Goal: Information Seeking & Learning: Understand process/instructions

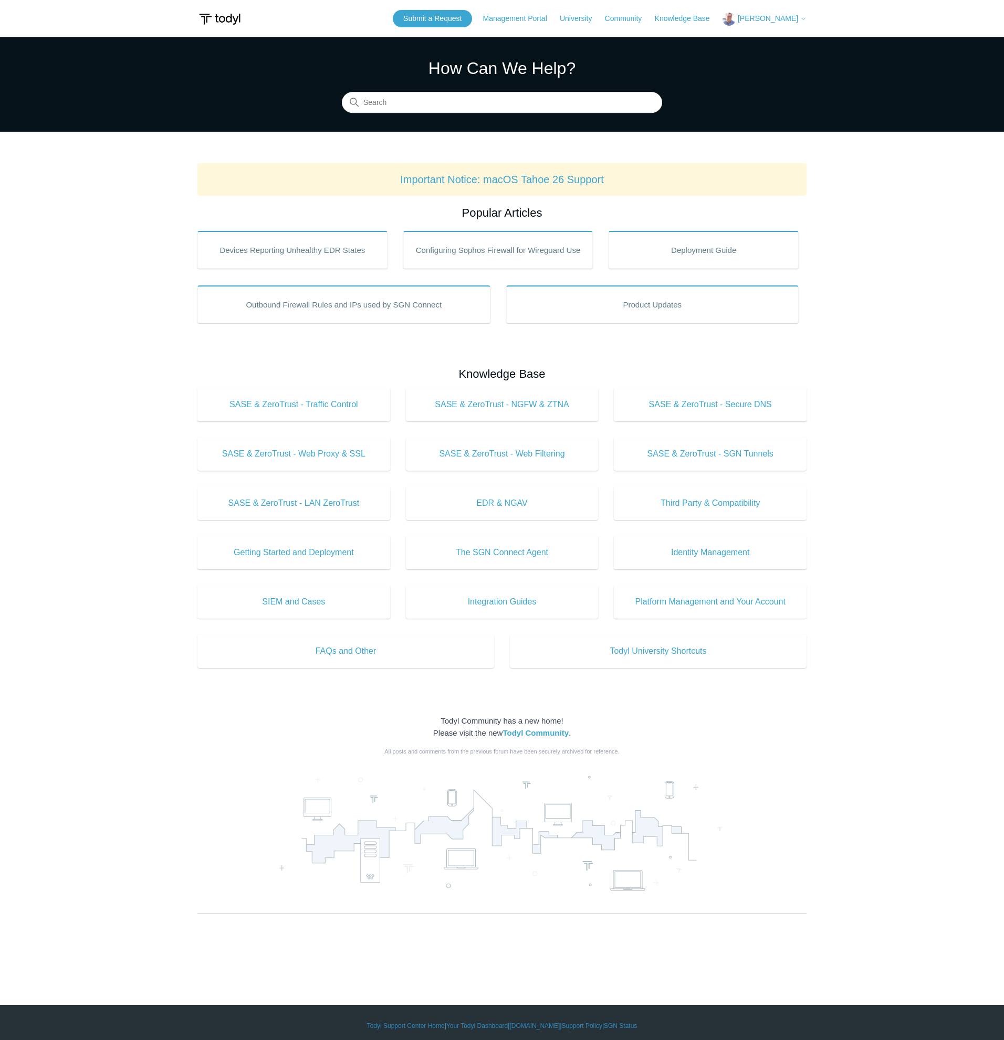
click at [783, 20] on span "[PERSON_NAME]" at bounding box center [768, 18] width 60 height 8
click at [768, 37] on link "My Support Requests" at bounding box center [774, 41] width 102 height 18
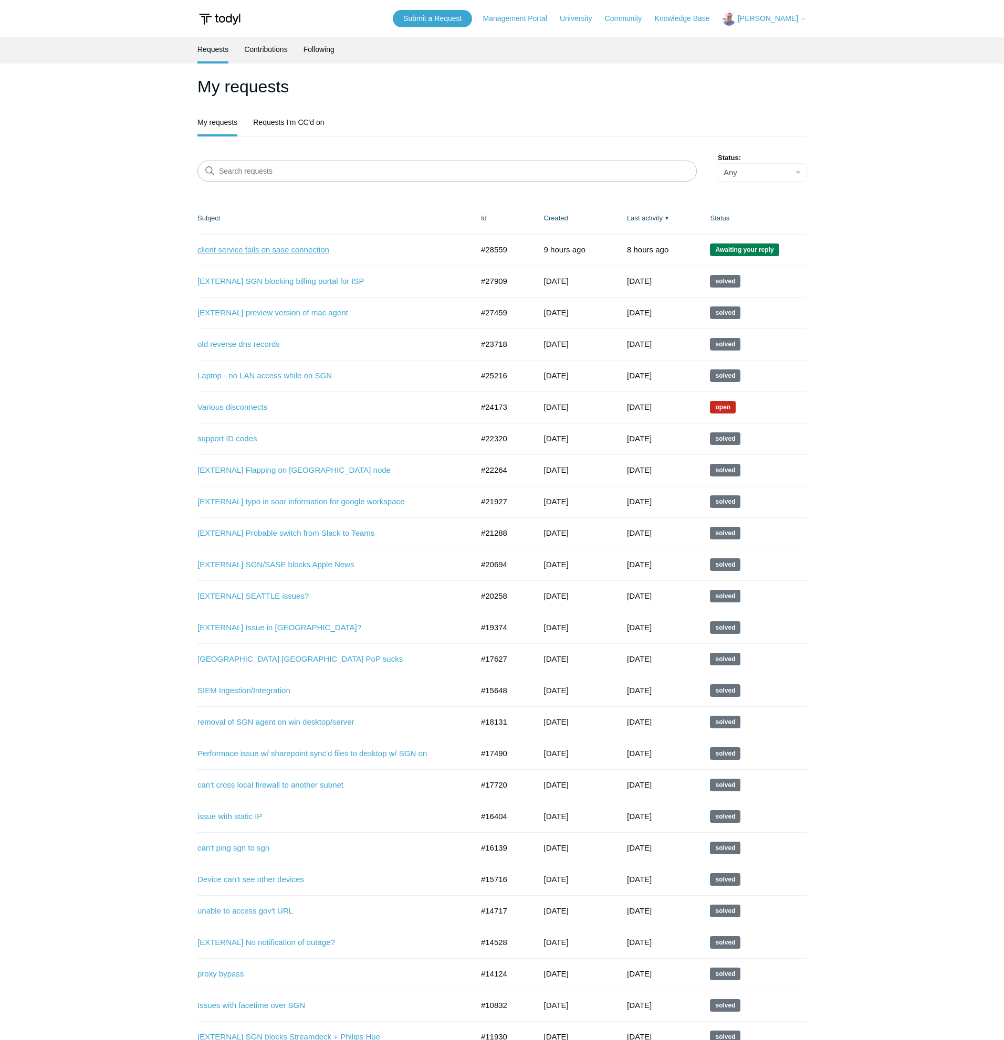
click at [278, 250] on link "client service fails on sase connection" at bounding box center [327, 250] width 260 height 12
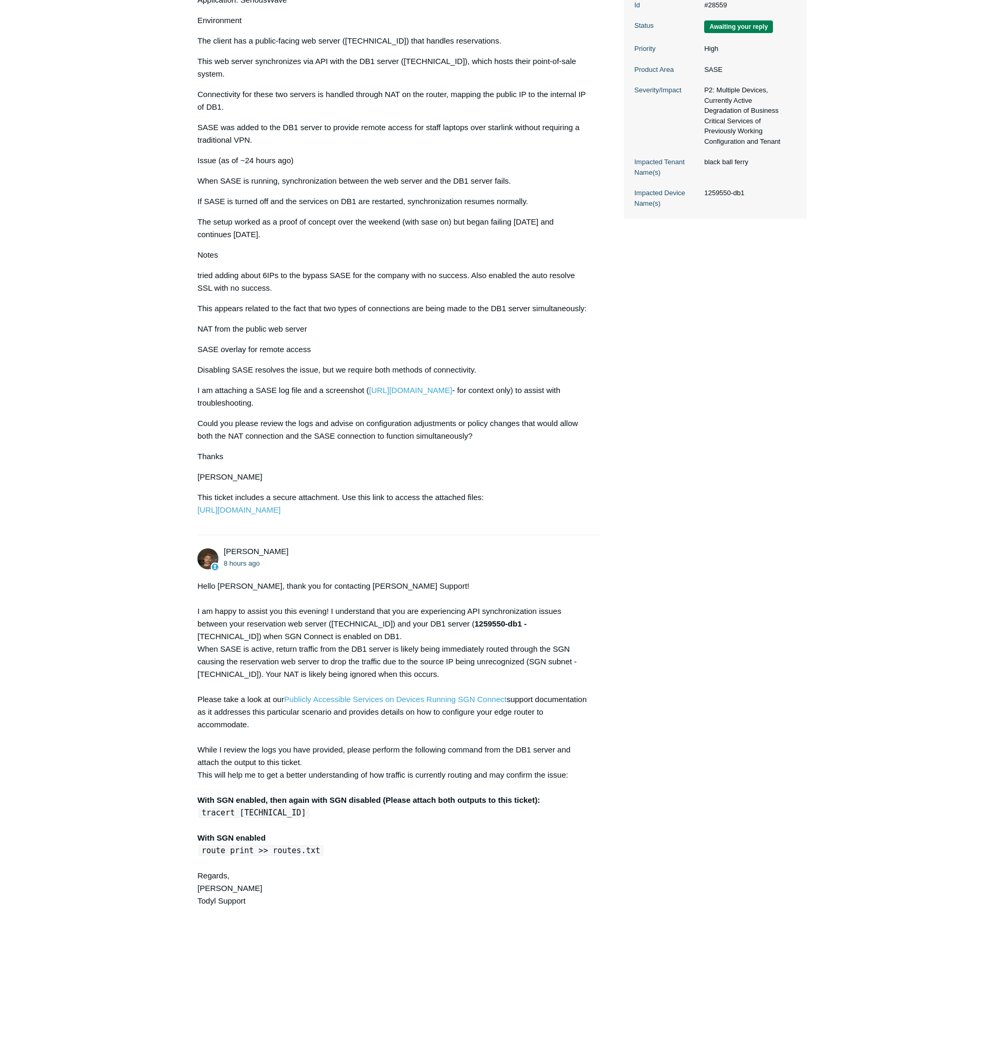
scroll to position [544, 0]
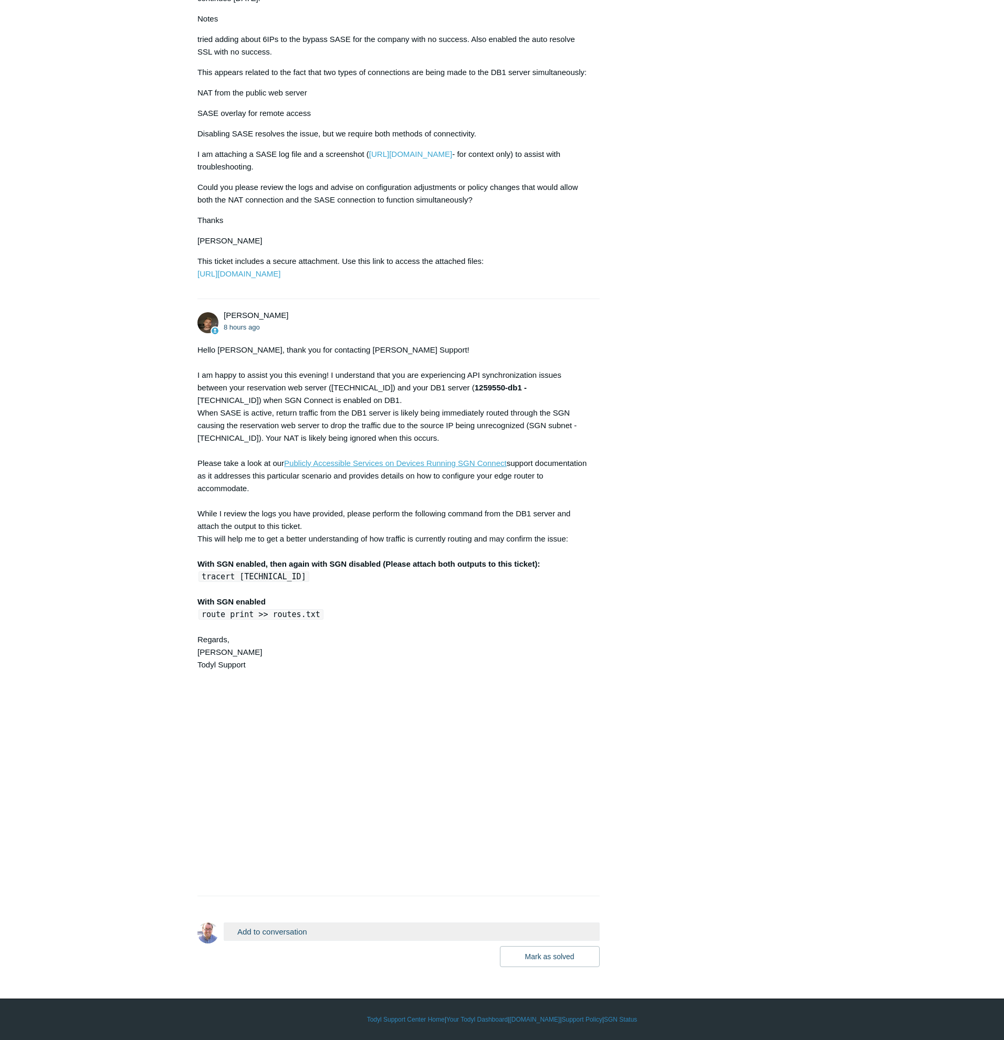
click at [364, 464] on link "Publicly Accessible Services on Devices Running SGN Connect" at bounding box center [395, 463] width 223 height 9
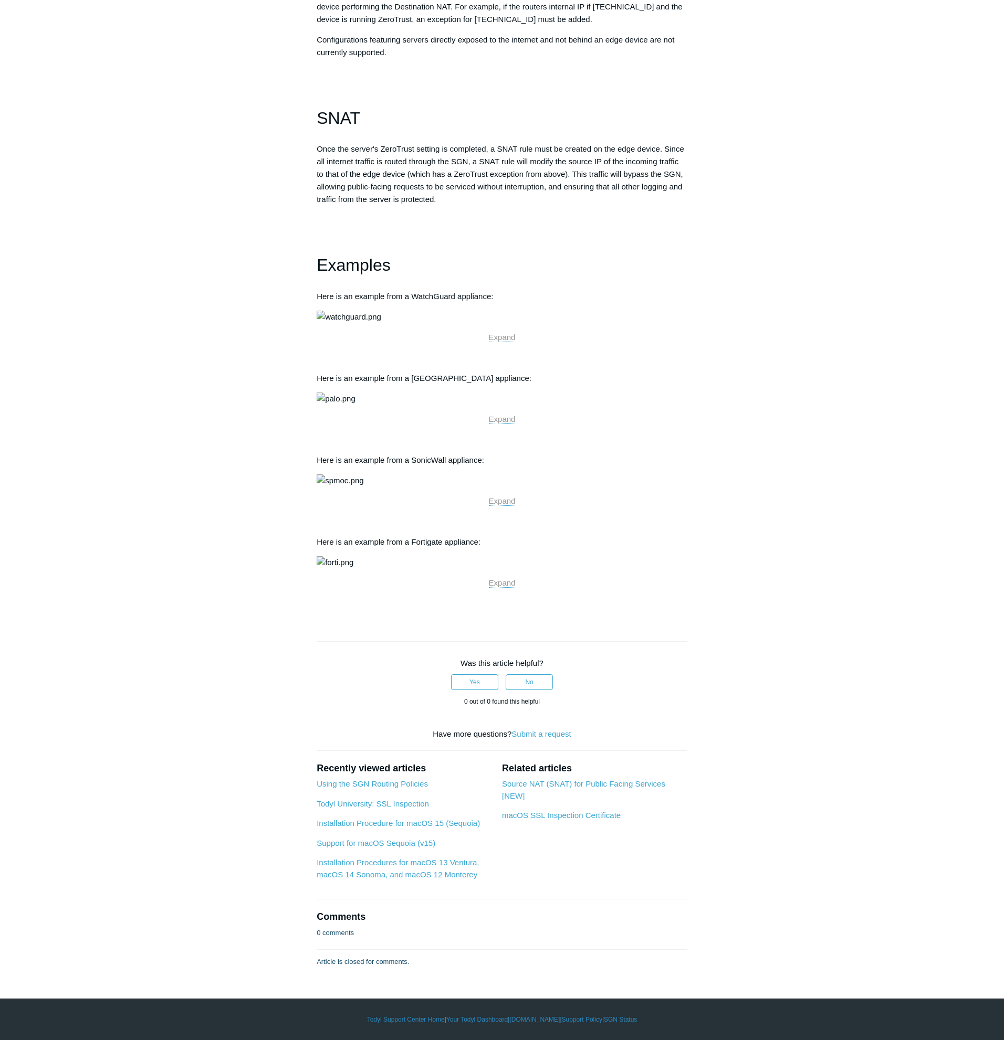
scroll to position [977, 0]
click at [381, 323] on img at bounding box center [349, 317] width 65 height 13
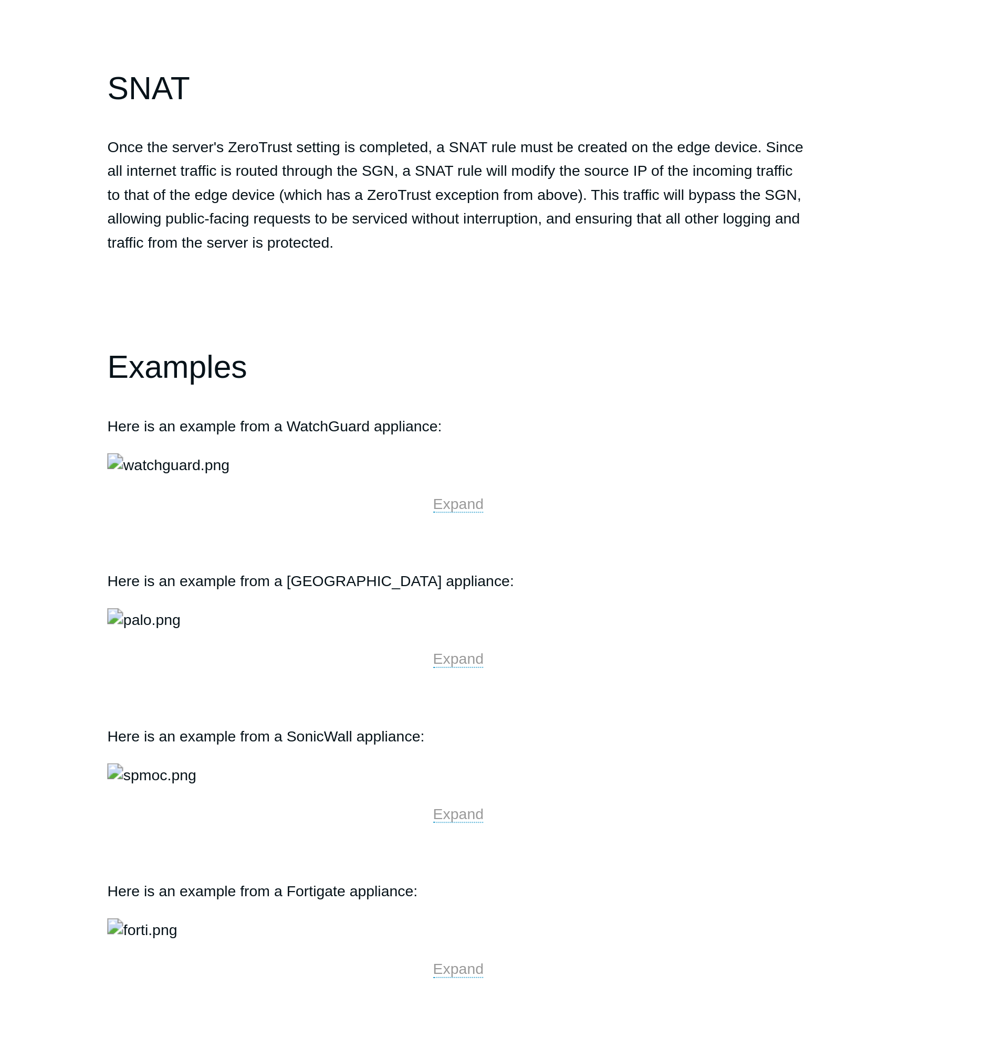
scroll to position [325, 0]
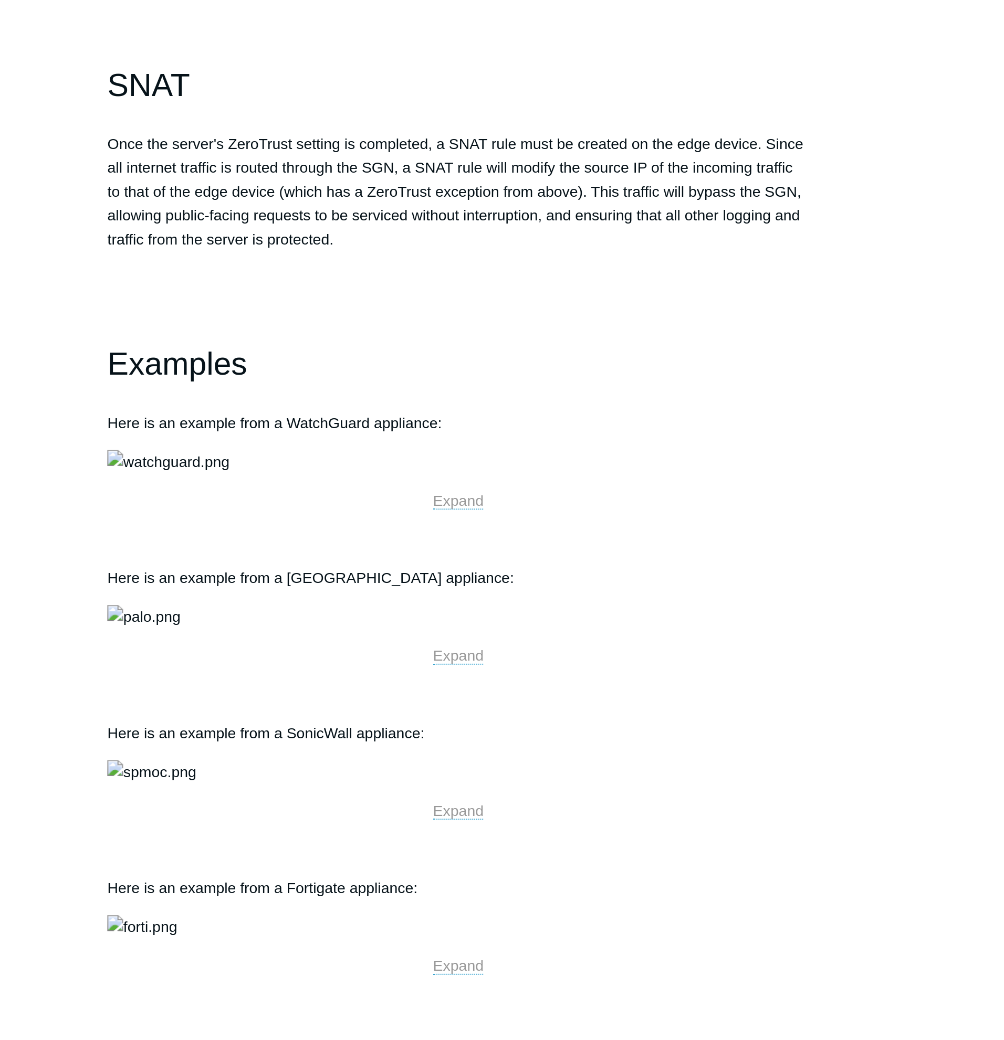
click at [511, 477] on p "Configurations featuring servers directly exposed to the internet and not behin…" at bounding box center [502, 463] width 371 height 25
click at [625, 697] on h1 "Examples" at bounding box center [502, 683] width 371 height 27
click at [614, 658] on h1 at bounding box center [502, 645] width 371 height 27
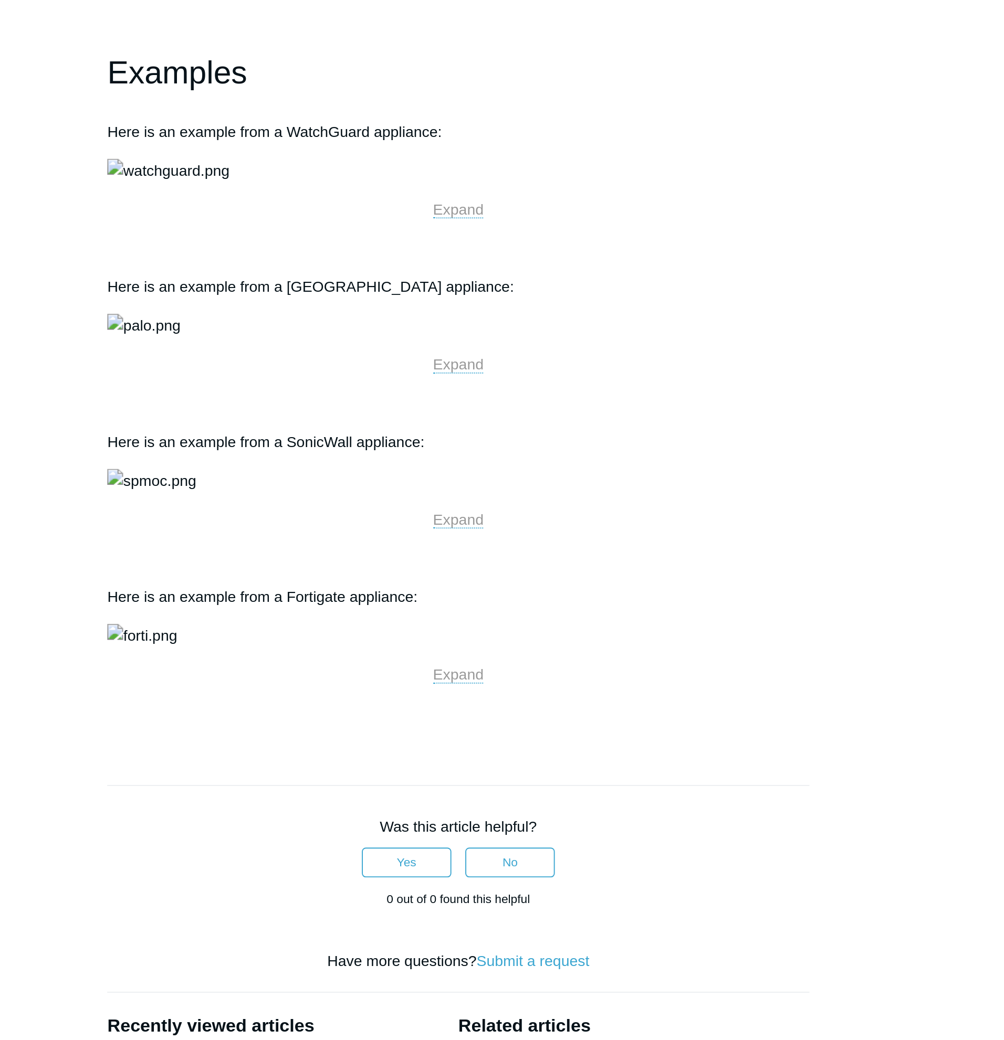
scroll to position [483, 0]
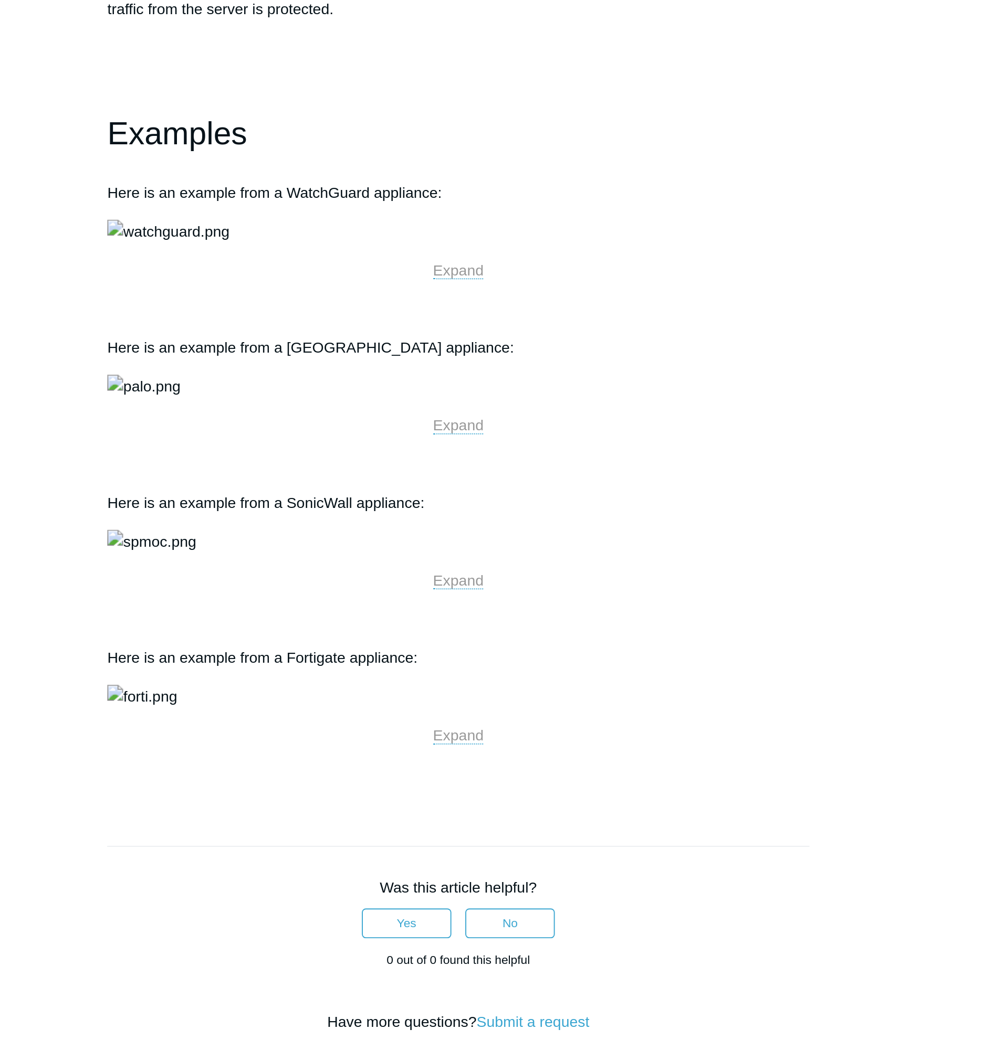
click at [525, 464] on span "Once the server's ZeroTrust setting is completed, a SNAT rule must be created o…" at bounding box center [500, 433] width 367 height 59
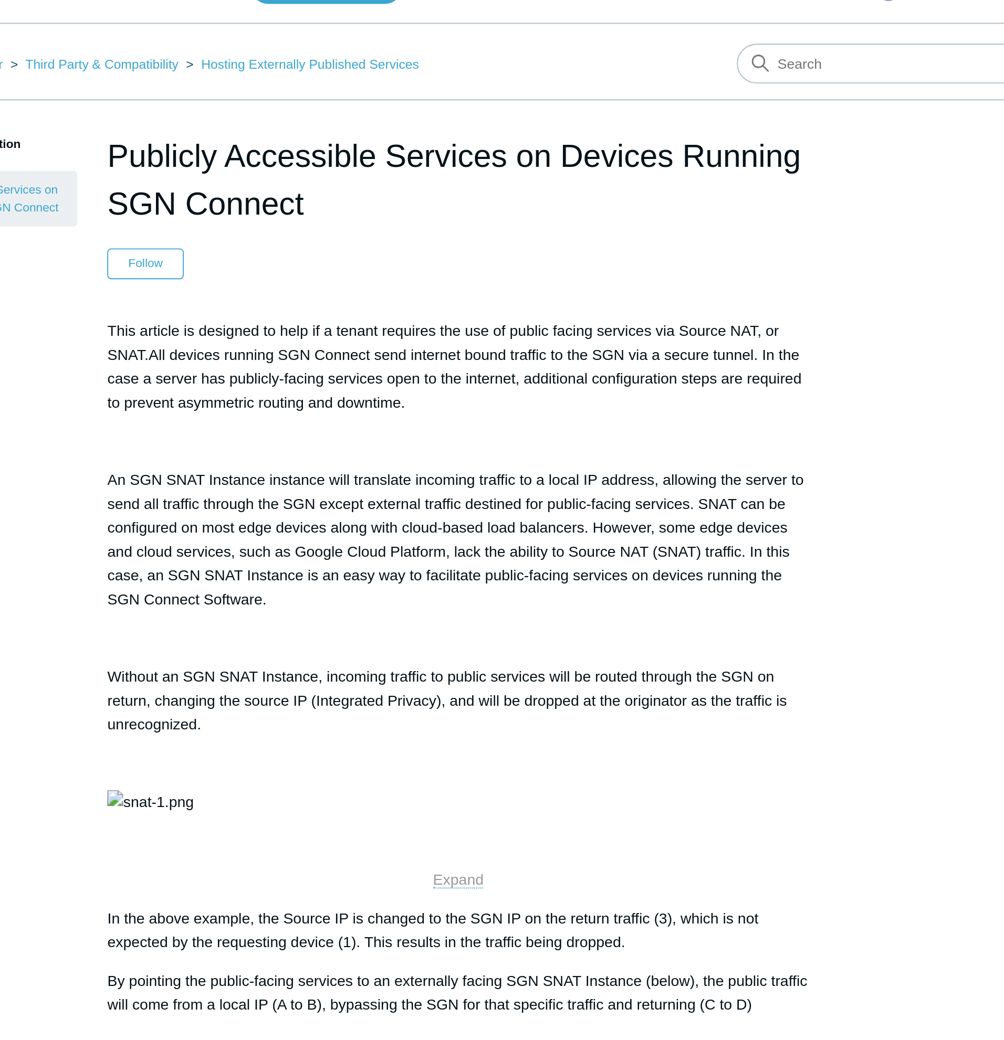
scroll to position [0, 0]
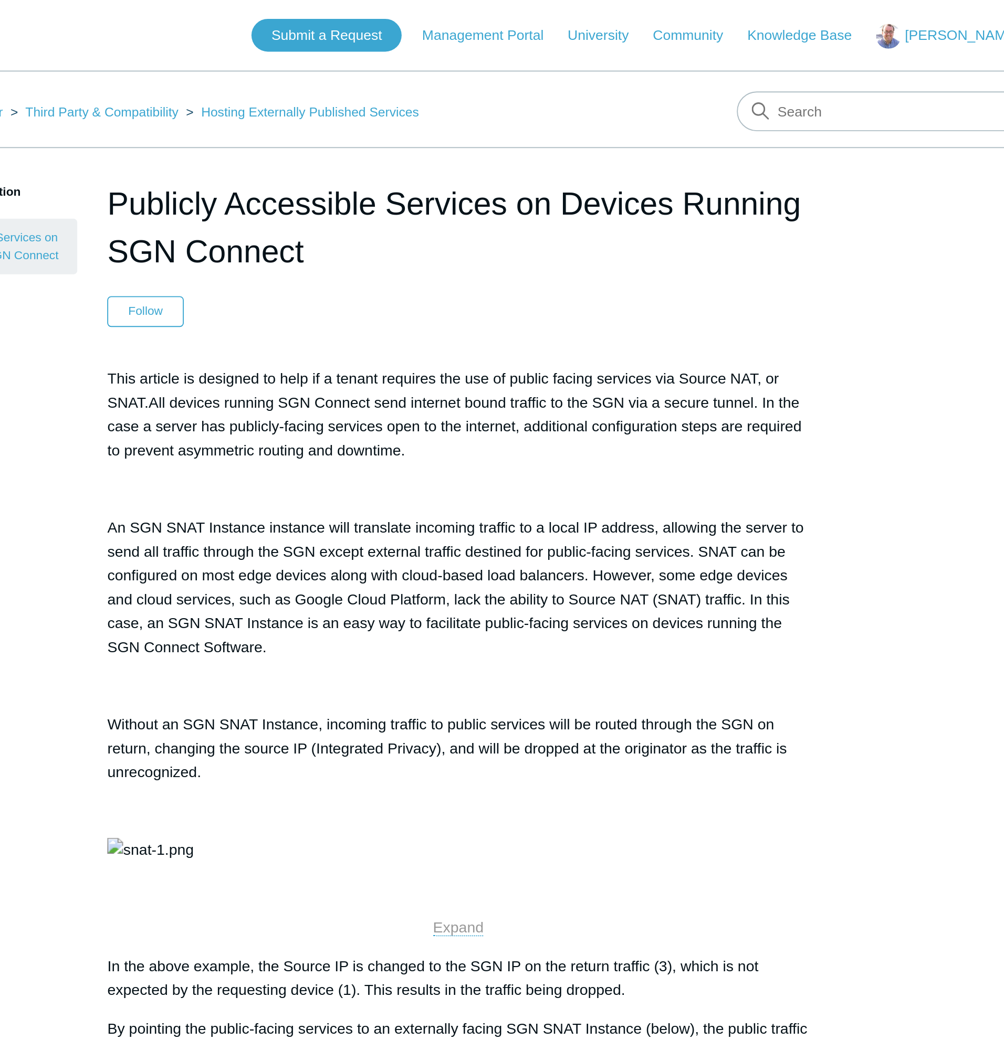
click at [644, 303] on p "An SGN SNAT Instance instance will translate incoming traffic to a local IP add…" at bounding box center [502, 310] width 371 height 76
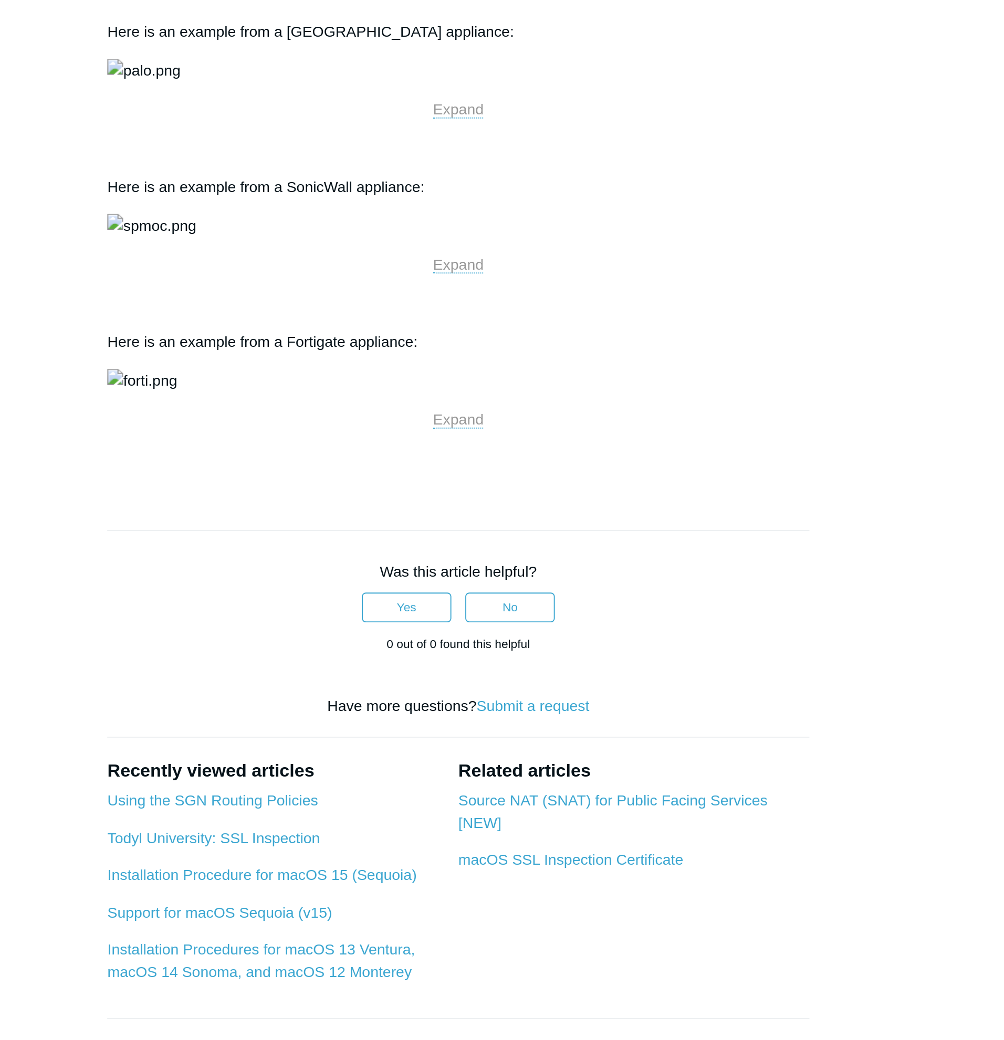
scroll to position [614, 0]
click at [381, 452] on img at bounding box center [349, 445] width 65 height 13
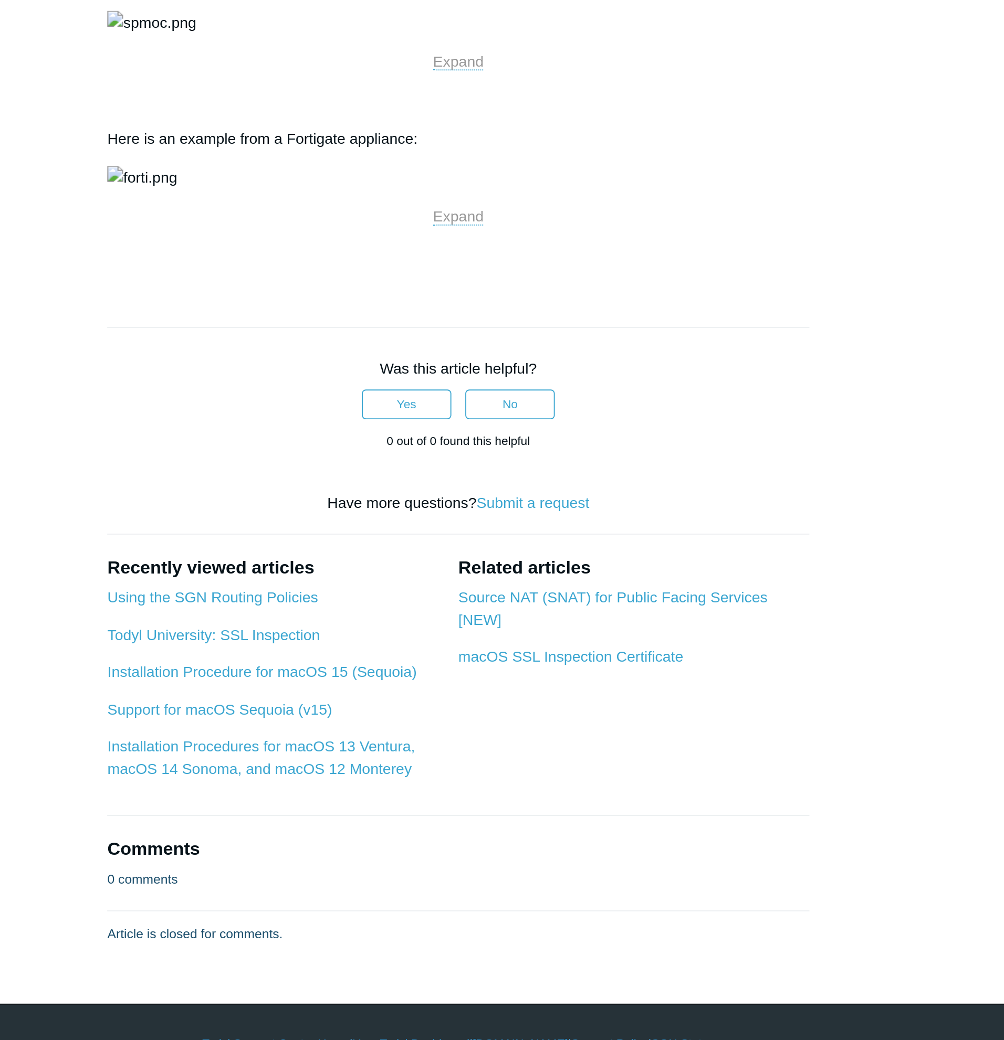
scroll to position [724, 0]
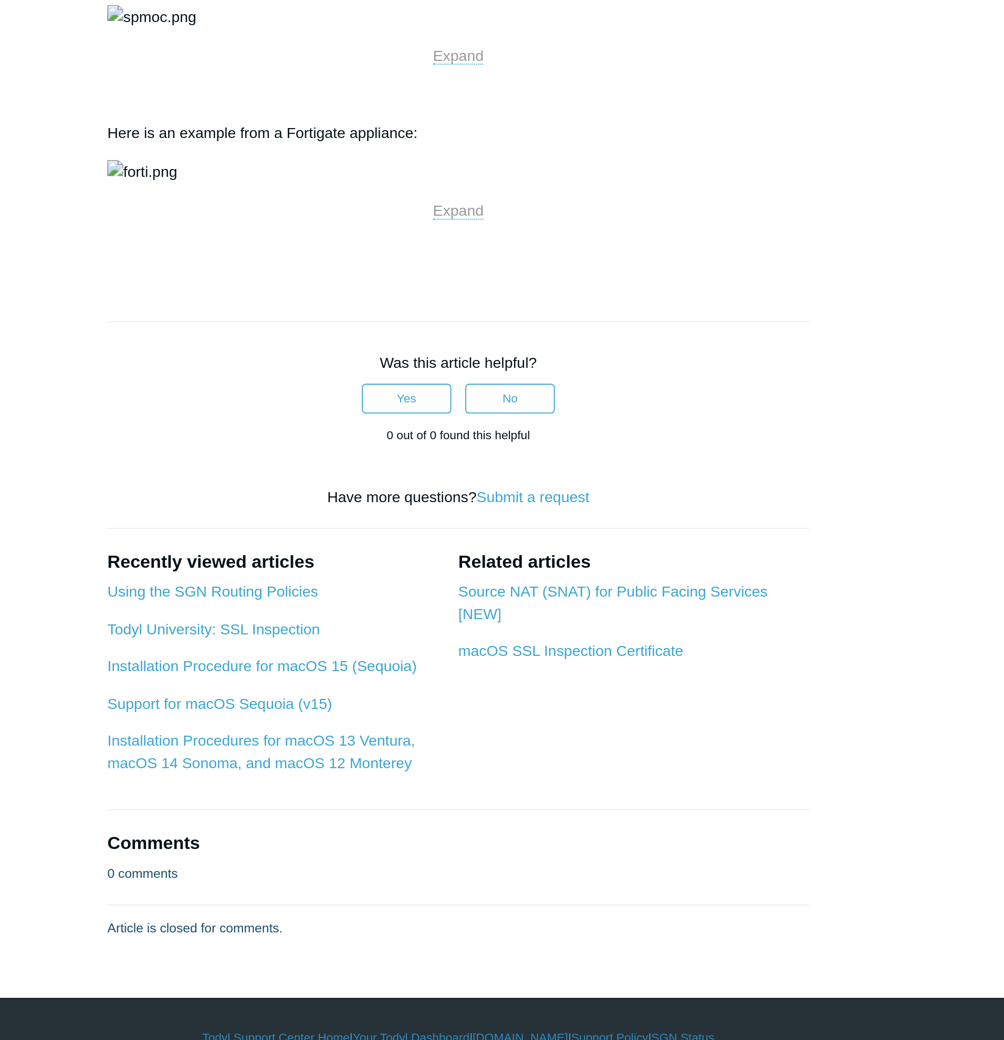
click at [702, 612] on article "Publicly Accessible Services on Devices Running SGN Connect Follow Not yet foll…" at bounding box center [502, 178] width 402 height 1615
click at [731, 625] on div "Articles in this section Publicly Accessible Services on Devices Running SGN Co…" at bounding box center [501, 178] width 609 height 1615
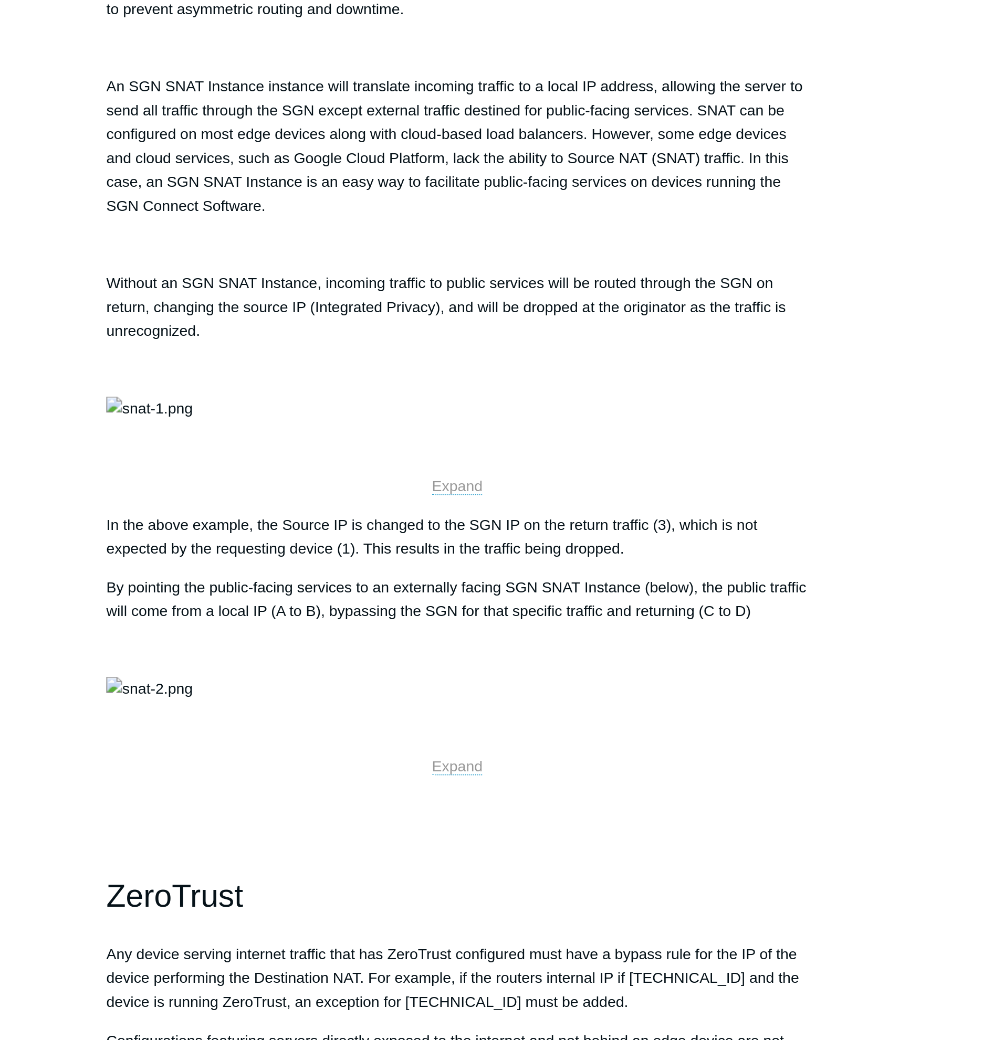
scroll to position [145, 0]
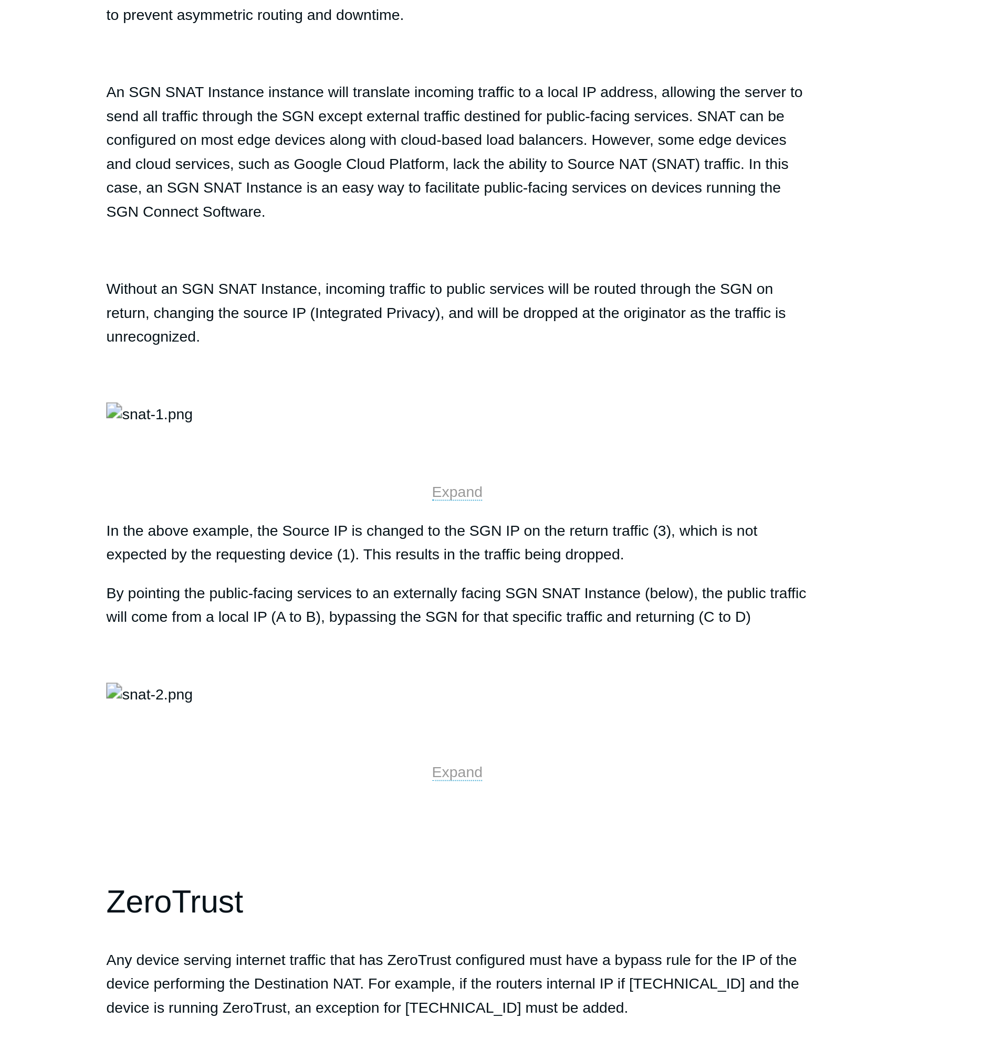
click at [636, 260] on p "Without an SGN SNAT Instance, incoming traffic to public services will be route…" at bounding box center [502, 250] width 371 height 38
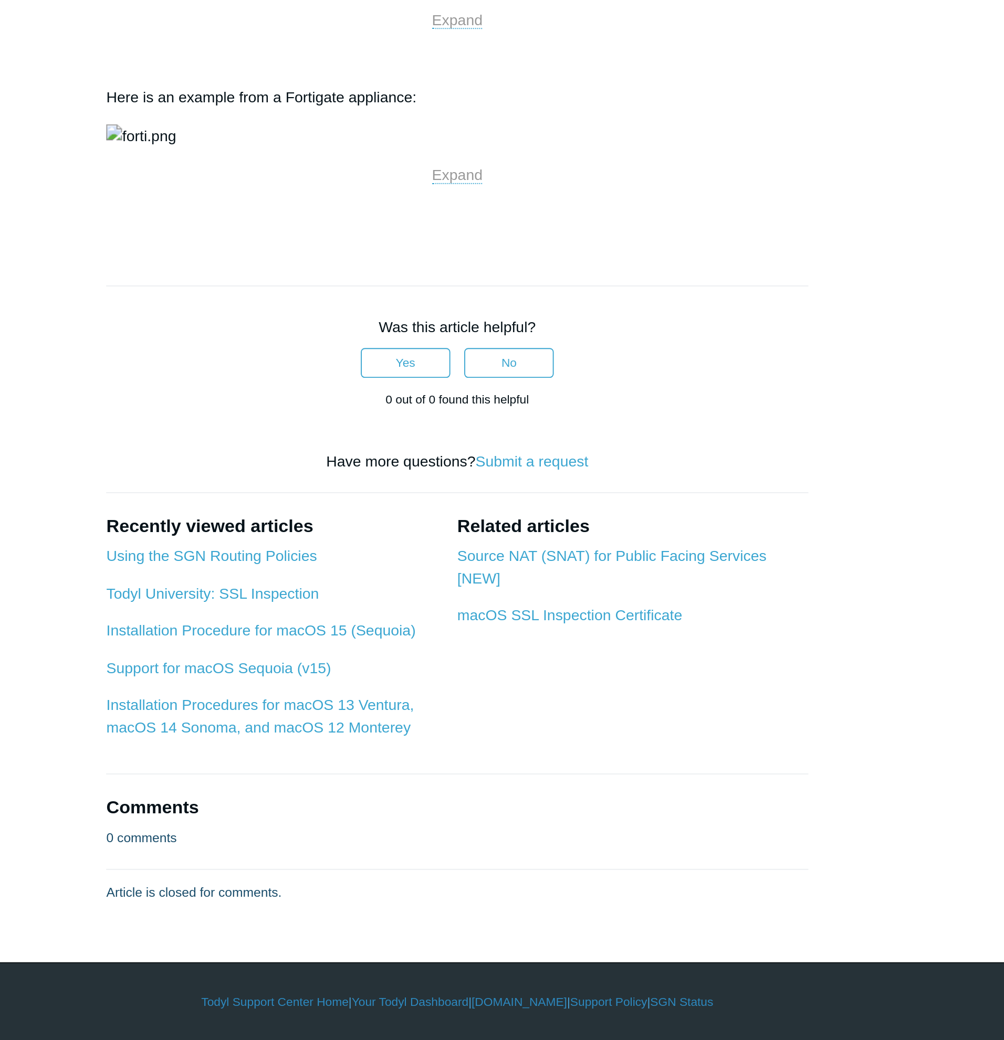
scroll to position [1714, 0]
